Goal: Ask a question: Seek information or help from site administrators or community

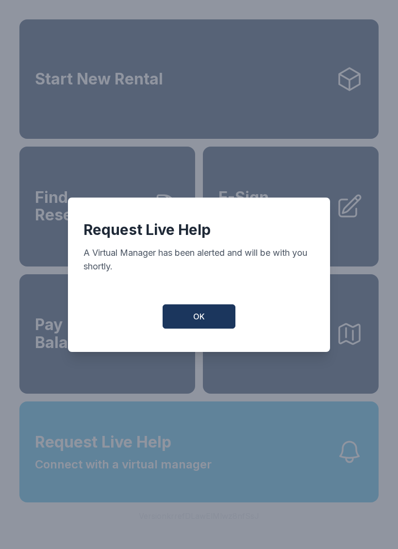
click at [203, 319] on span "OK" at bounding box center [199, 317] width 12 height 12
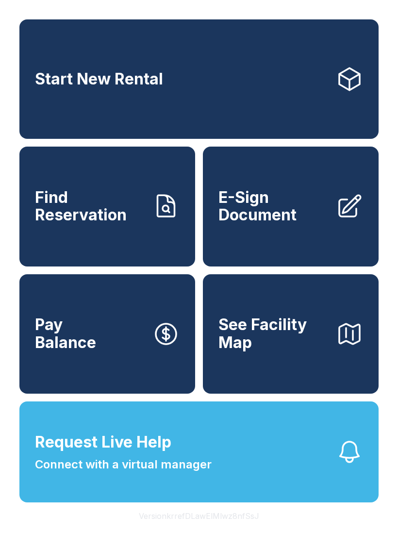
click at [102, 215] on span "Find Reservation" at bounding box center [90, 206] width 110 height 35
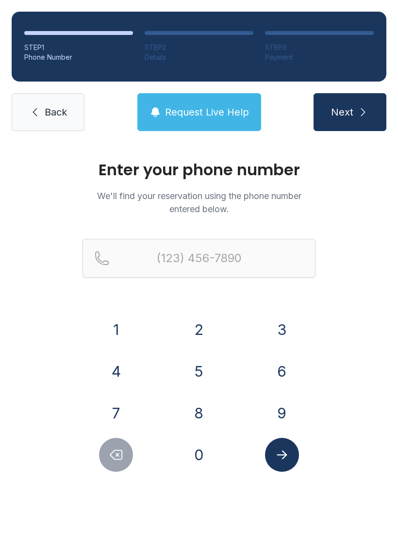
click at [34, 101] on link "Back" at bounding box center [48, 112] width 73 height 38
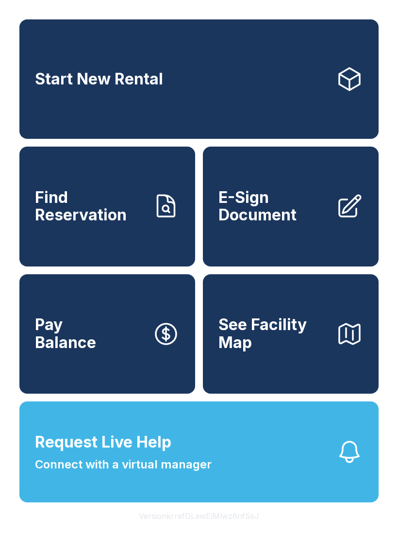
click at [149, 474] on span "Connect with a virtual manager" at bounding box center [123, 464] width 177 height 17
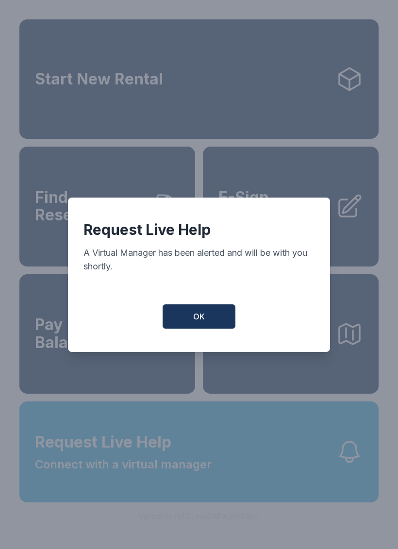
click at [220, 315] on button "OK" at bounding box center [199, 317] width 73 height 24
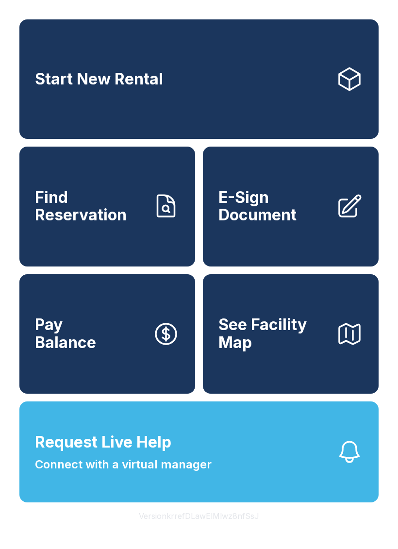
click at [175, 468] on span "Request Live Help Connect with a virtual manager" at bounding box center [123, 452] width 177 height 43
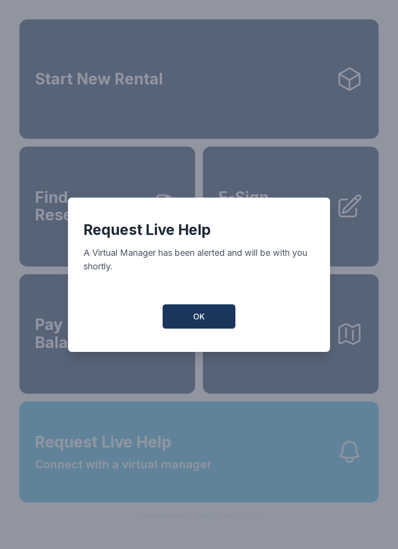
click at [190, 312] on button "OK" at bounding box center [199, 317] width 73 height 24
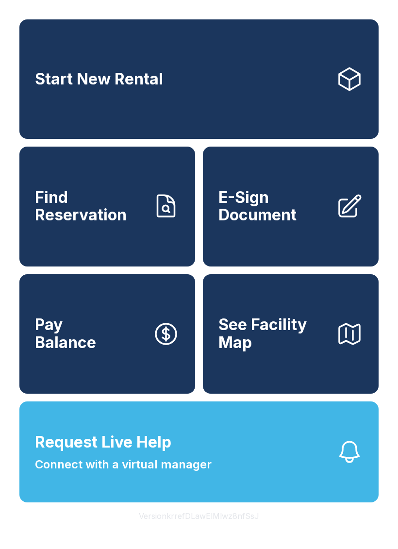
click at [231, 472] on button "Request Live Help Connect with a virtual manager" at bounding box center [198, 452] width 359 height 101
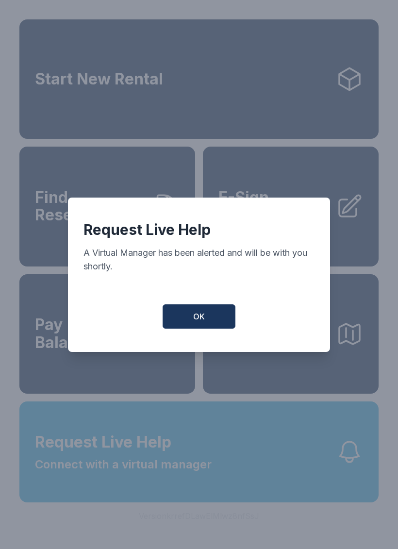
click at [189, 324] on button "OK" at bounding box center [199, 317] width 73 height 24
click at [188, 324] on button "OK" at bounding box center [199, 317] width 73 height 24
